Goal: Transaction & Acquisition: Purchase product/service

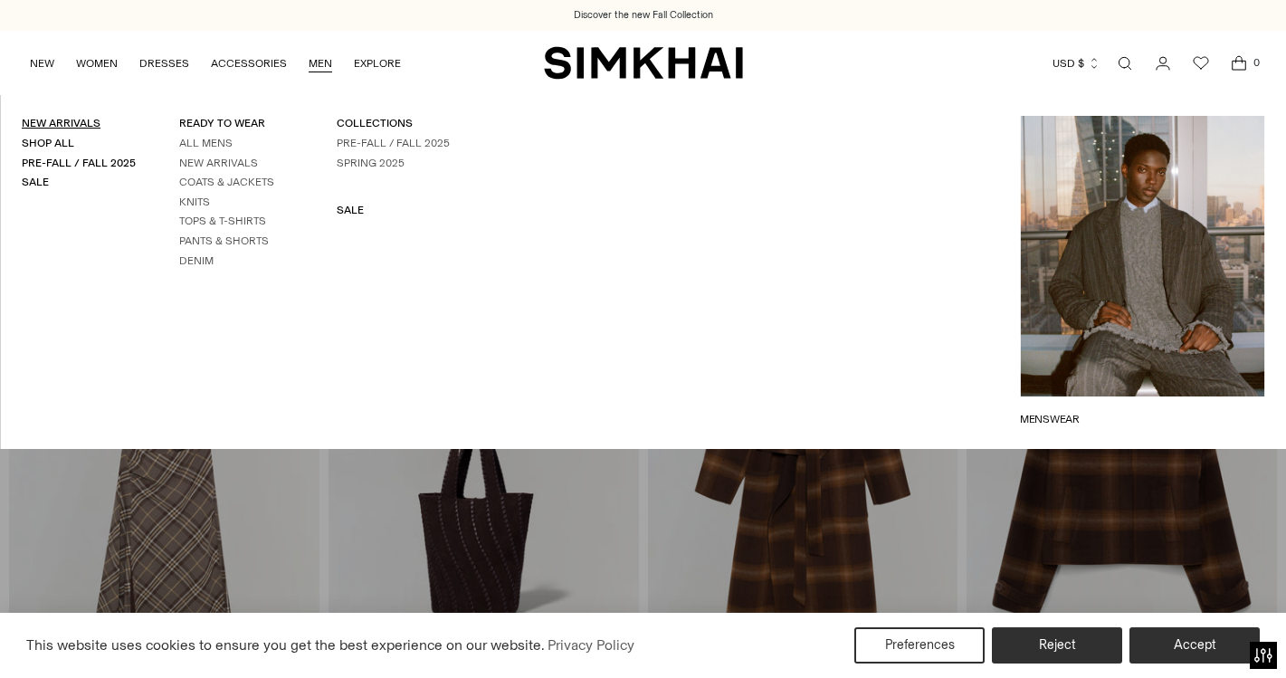
click at [87, 127] on link "New Arrivals" at bounding box center [61, 123] width 79 height 13
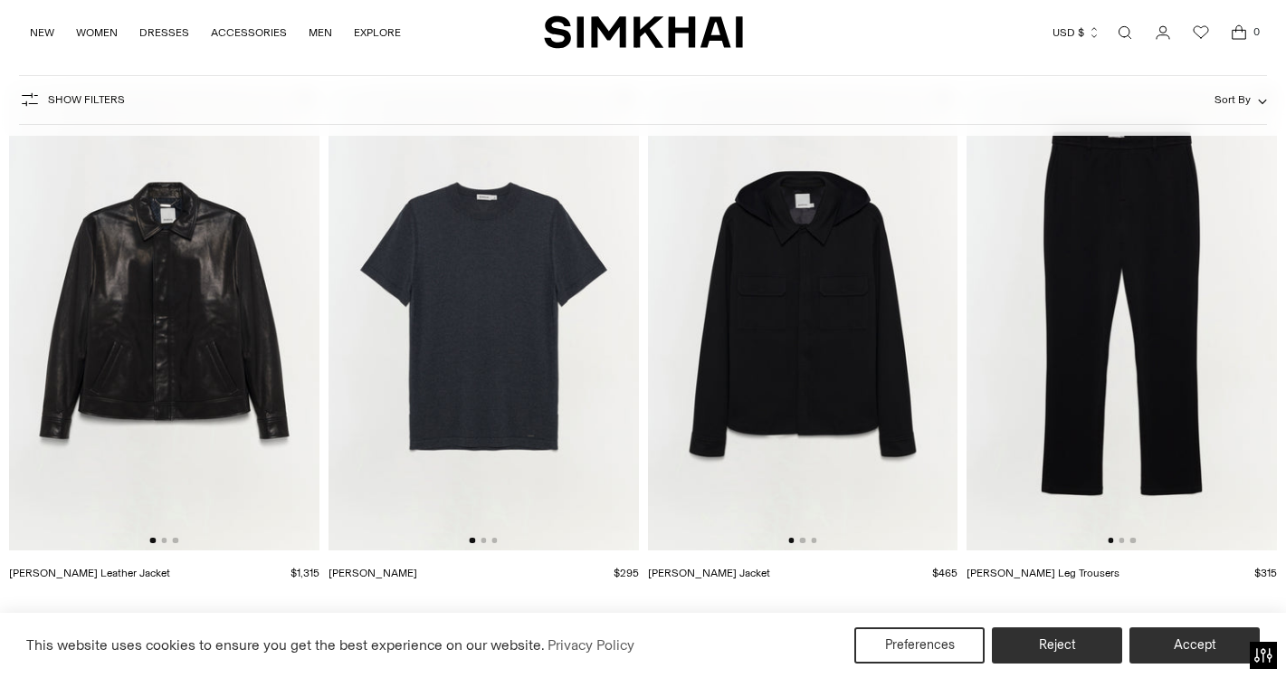
scroll to position [234, 0]
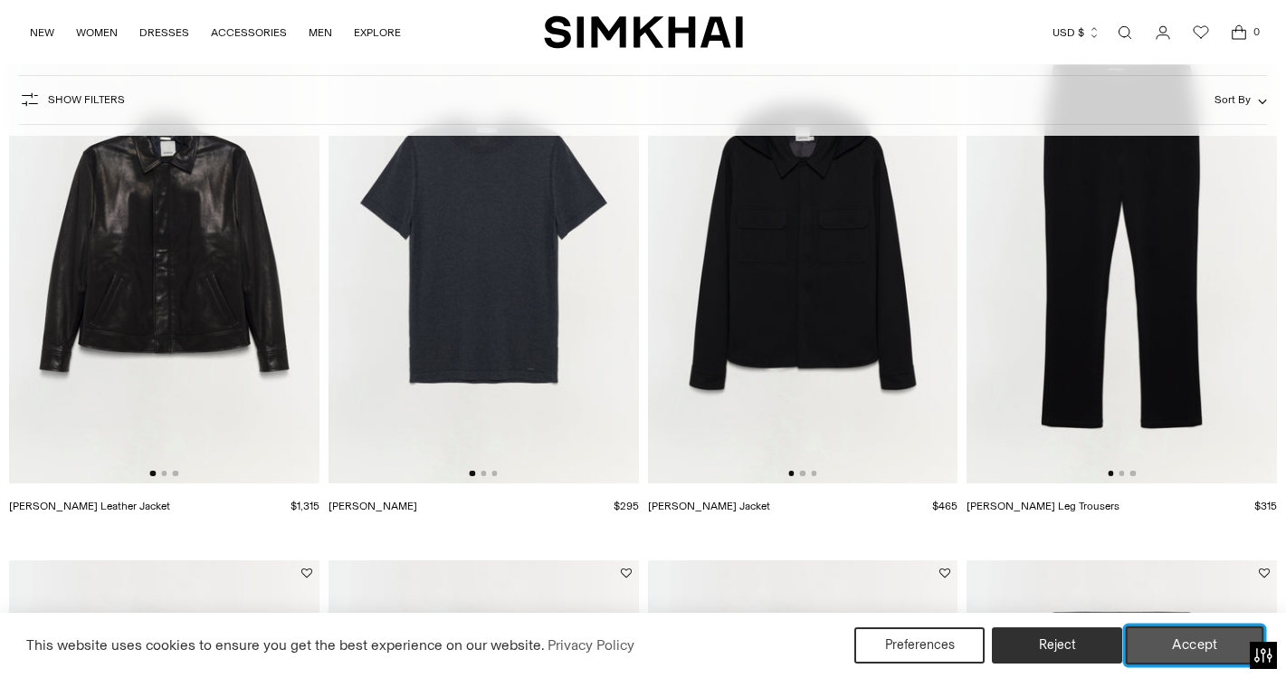
click at [1206, 655] on button "Accept" at bounding box center [1195, 645] width 139 height 38
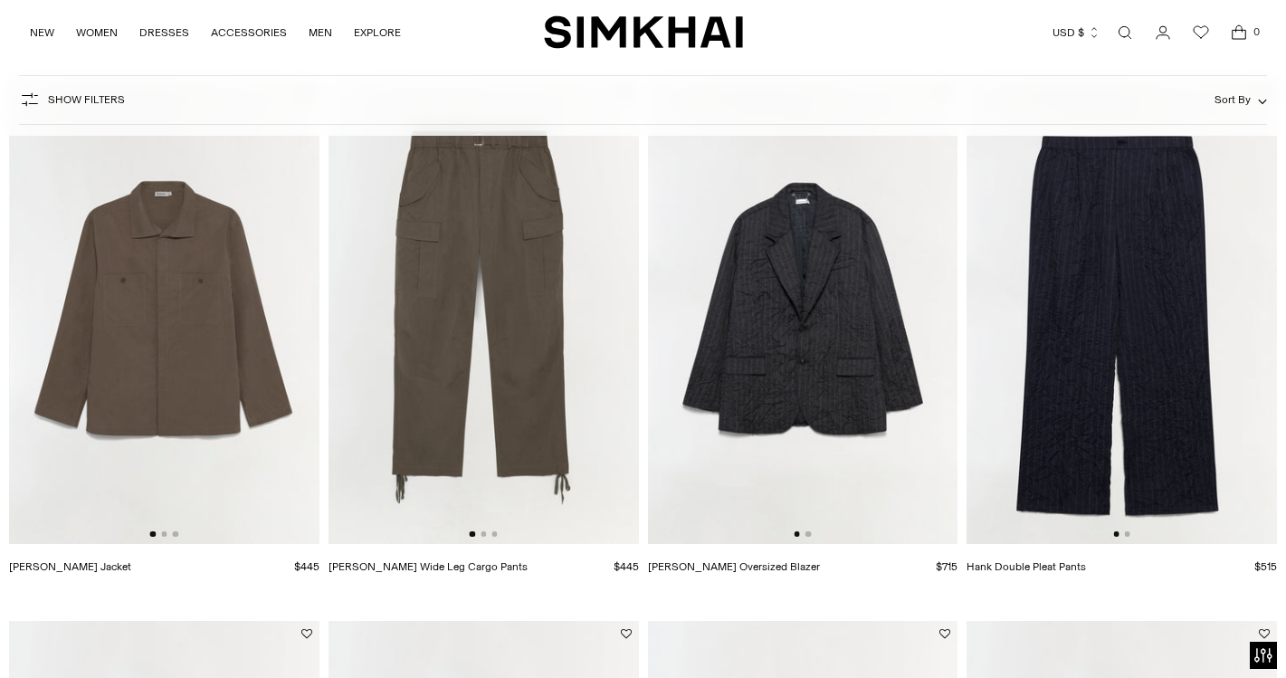
scroll to position [1261, 0]
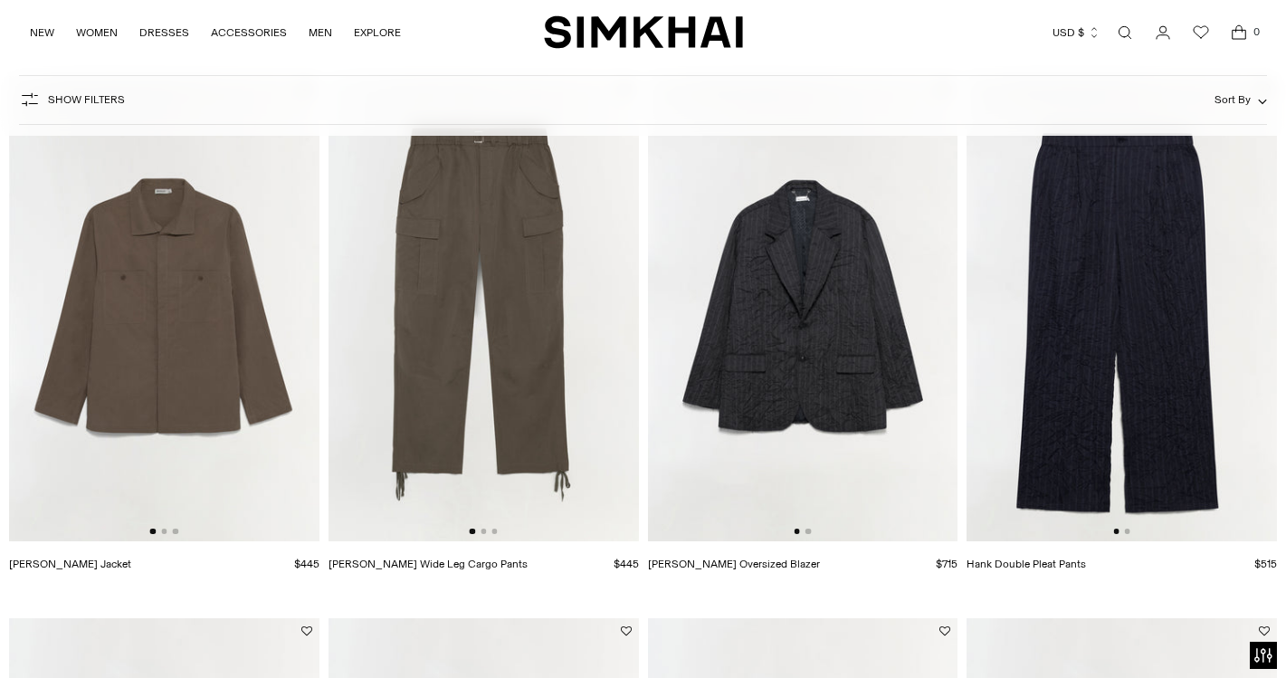
click at [811, 541] on img at bounding box center [803, 308] width 311 height 465
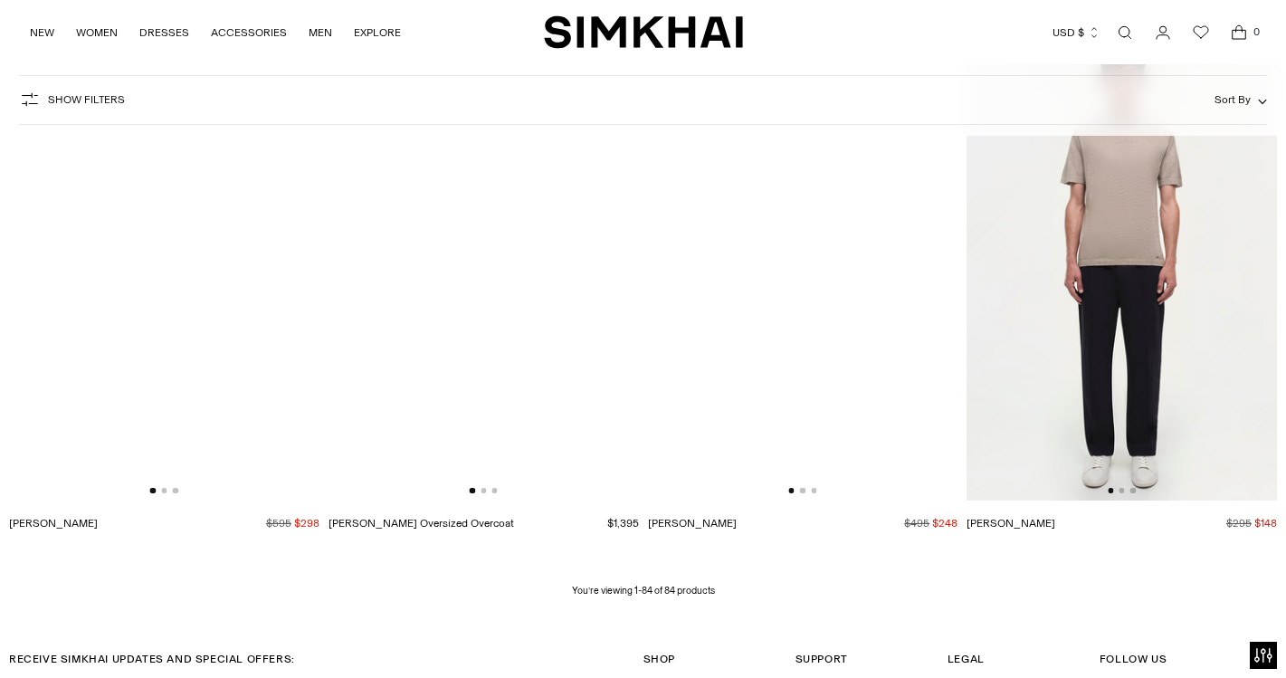
scroll to position [11359, 0]
